Goal: Transaction & Acquisition: Purchase product/service

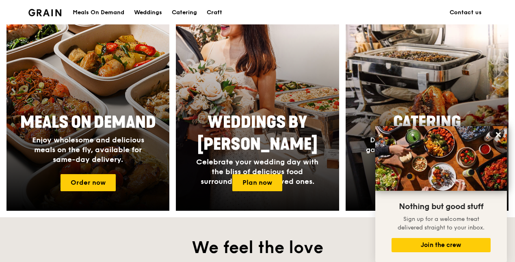
scroll to position [325, 0]
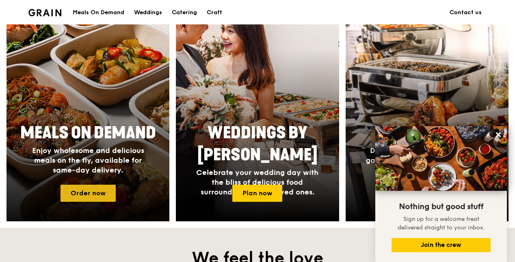
click at [98, 191] on link "Order now" at bounding box center [88, 192] width 55 height 17
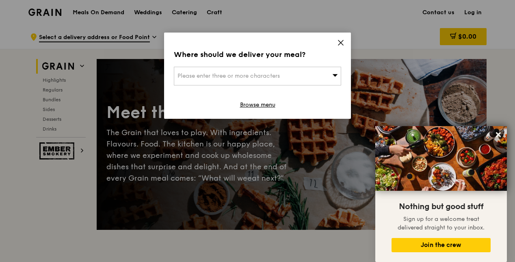
click at [241, 73] on span "Please enter three or more characters" at bounding box center [228, 75] width 102 height 7
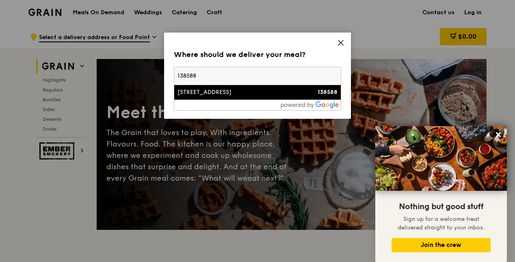
type input "138588"
click at [226, 93] on div "[STREET_ADDRESS]" at bounding box center [237, 92] width 120 height 8
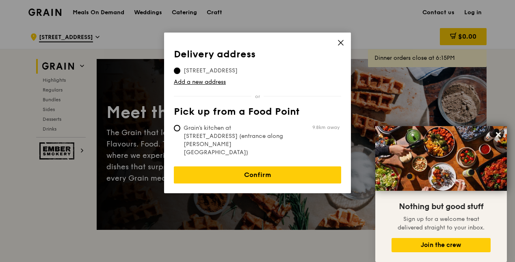
scroll to position [41, 0]
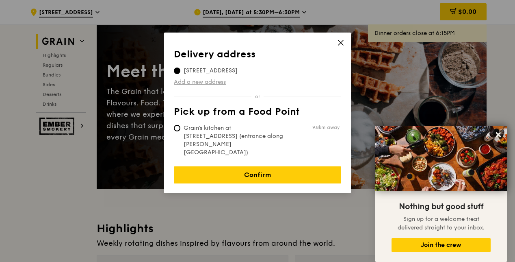
click at [218, 84] on link "Add a new address" at bounding box center [257, 82] width 167 height 8
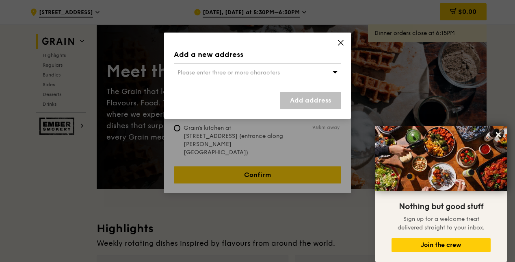
click at [343, 43] on icon at bounding box center [340, 42] width 7 height 7
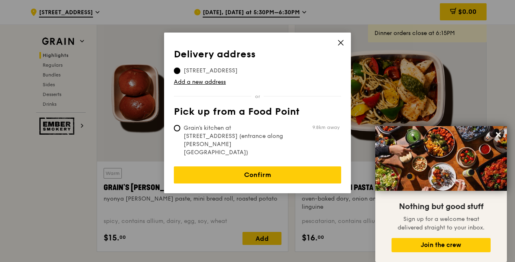
scroll to position [284, 0]
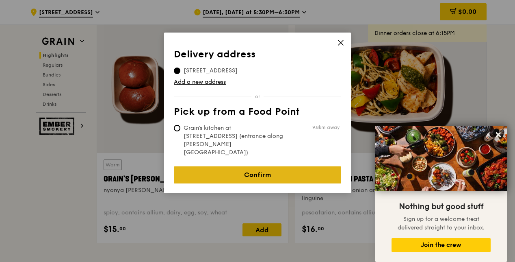
click at [261, 166] on link "Confirm" at bounding box center [257, 174] width 167 height 17
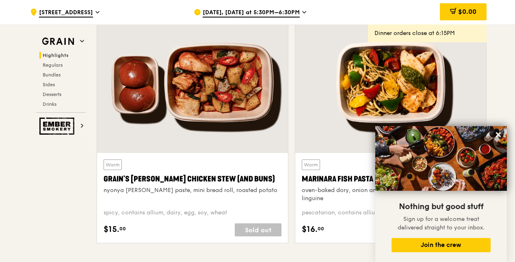
click at [257, 13] on span "[DATE], [DATE] at 5:30PM–6:30PM" at bounding box center [251, 13] width 97 height 9
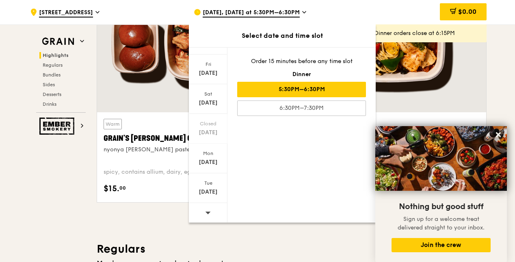
scroll to position [365, 0]
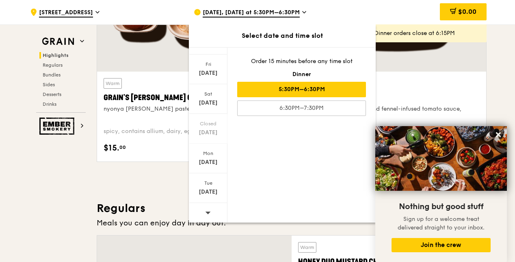
click at [207, 211] on icon at bounding box center [207, 212] width 5 height 2
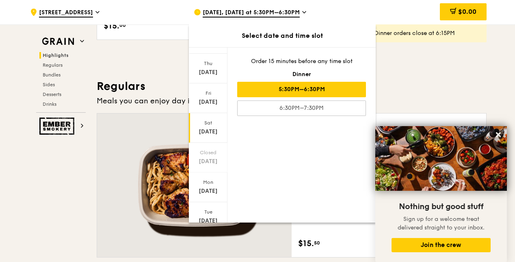
scroll to position [33, 0]
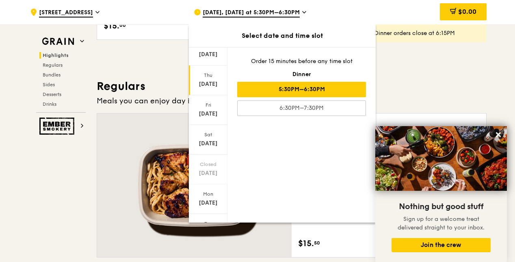
click at [206, 81] on div "[DATE]" at bounding box center [208, 84] width 36 height 8
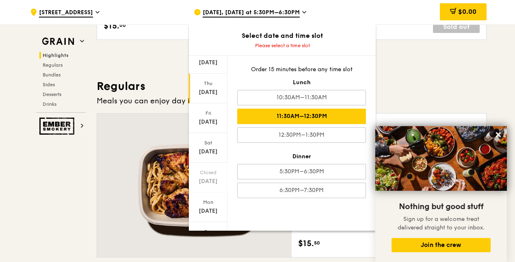
click at [285, 115] on div "11:30AM–12:30PM" at bounding box center [301, 115] width 129 height 15
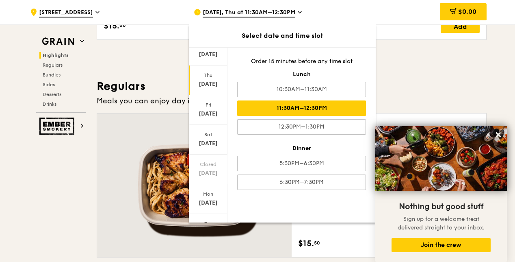
scroll to position [479, 0]
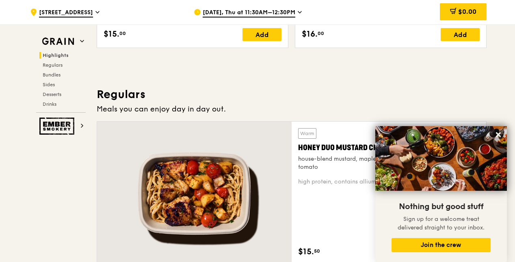
scroll to position [357, 0]
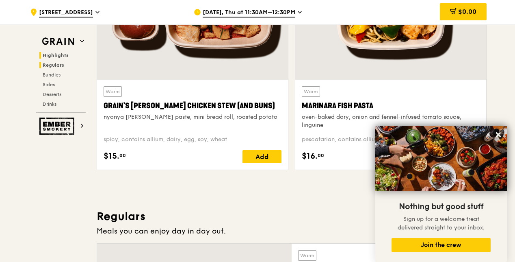
click at [51, 63] on span "Regulars" at bounding box center [54, 65] width 22 height 6
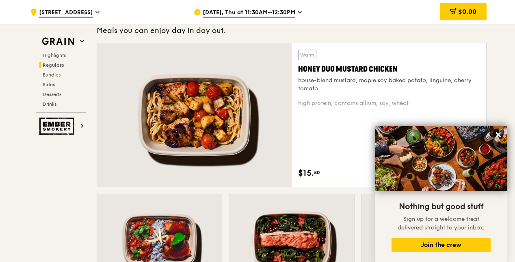
scroll to position [574, 0]
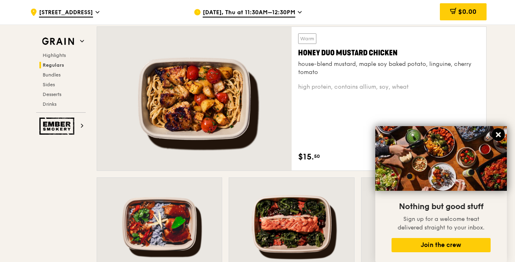
click at [498, 135] on icon at bounding box center [498, 134] width 5 height 5
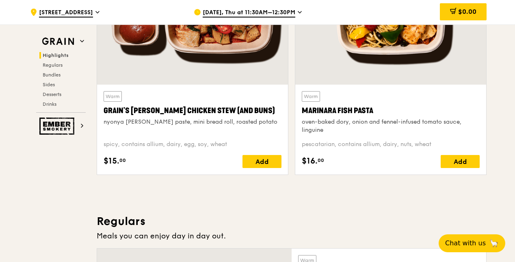
scroll to position [365, 0]
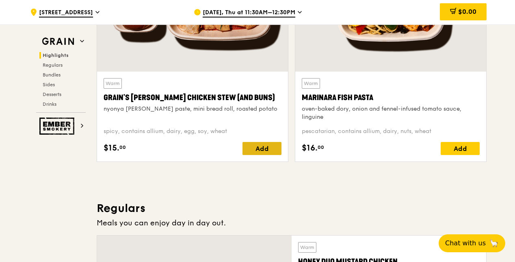
click at [257, 145] on div "Add" at bounding box center [261, 148] width 39 height 13
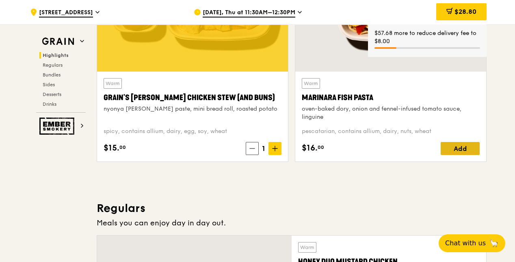
click at [470, 145] on div "Add" at bounding box center [460, 148] width 39 height 13
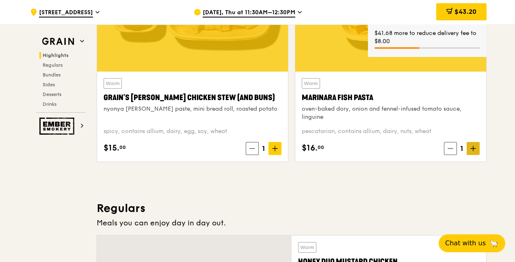
click at [476, 149] on span at bounding box center [473, 148] width 13 height 13
click at [276, 148] on icon at bounding box center [274, 148] width 5 height 0
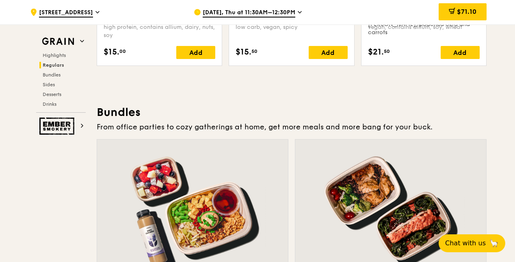
scroll to position [1096, 0]
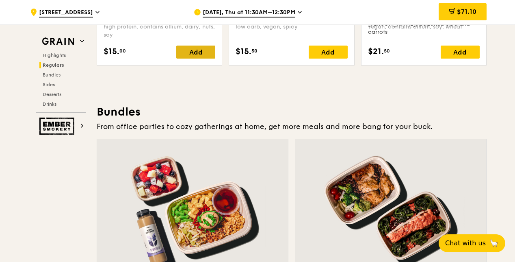
click at [198, 49] on div "Add" at bounding box center [195, 51] width 39 height 13
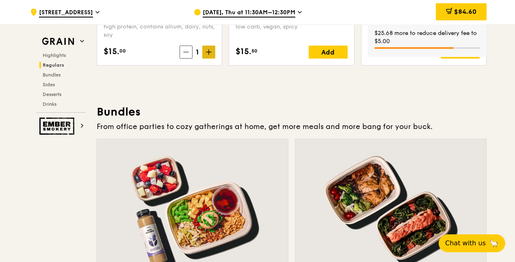
click at [210, 50] on icon at bounding box center [209, 52] width 6 height 6
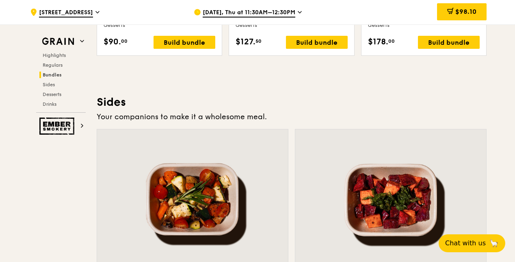
scroll to position [1867, 0]
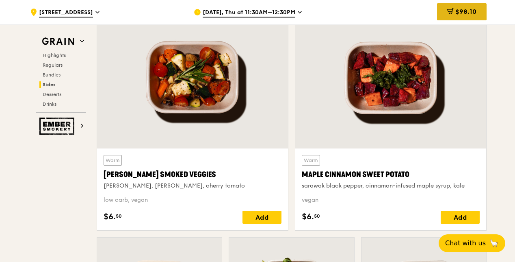
click at [469, 10] on span "$98.10" at bounding box center [465, 12] width 21 height 8
